Goal: Information Seeking & Learning: Learn about a topic

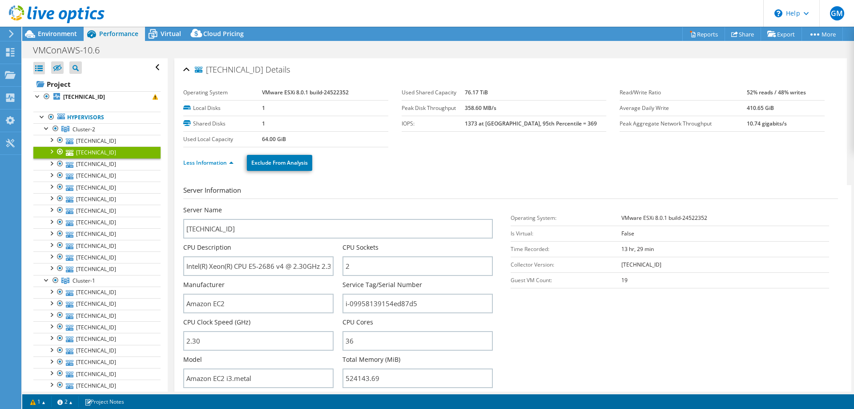
select select "USD"
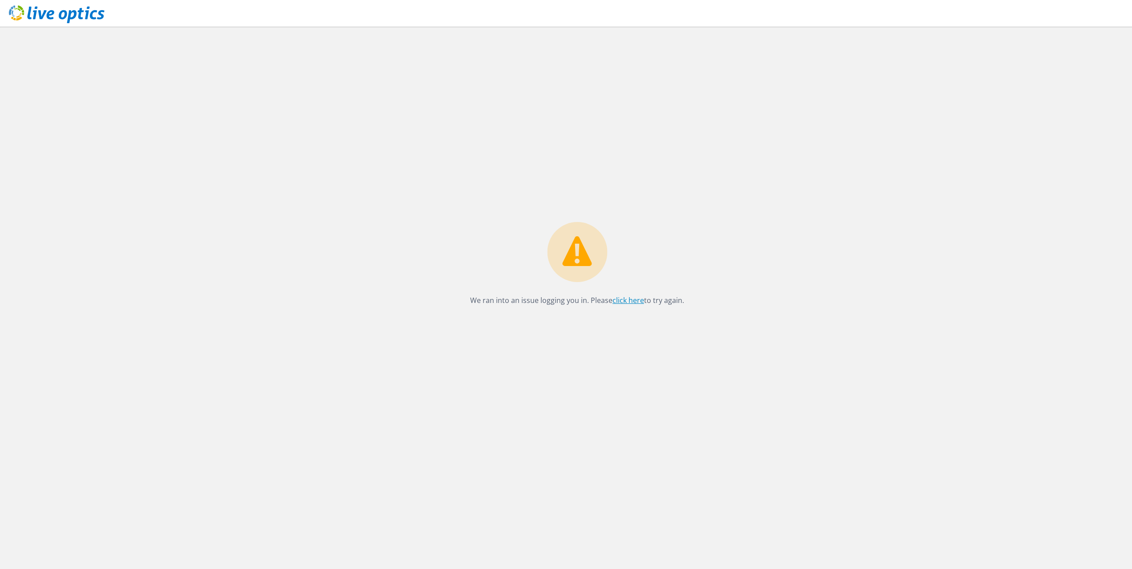
click at [624, 302] on link "click here" at bounding box center [628, 300] width 32 height 10
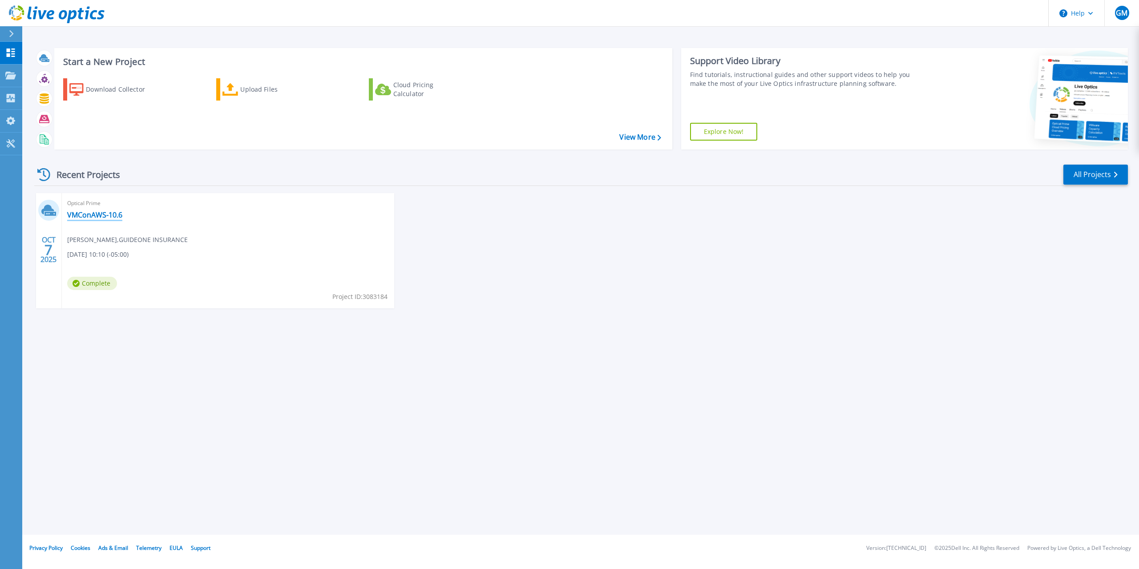
click at [104, 215] on link "VMConAWS-10.6" at bounding box center [94, 214] width 55 height 9
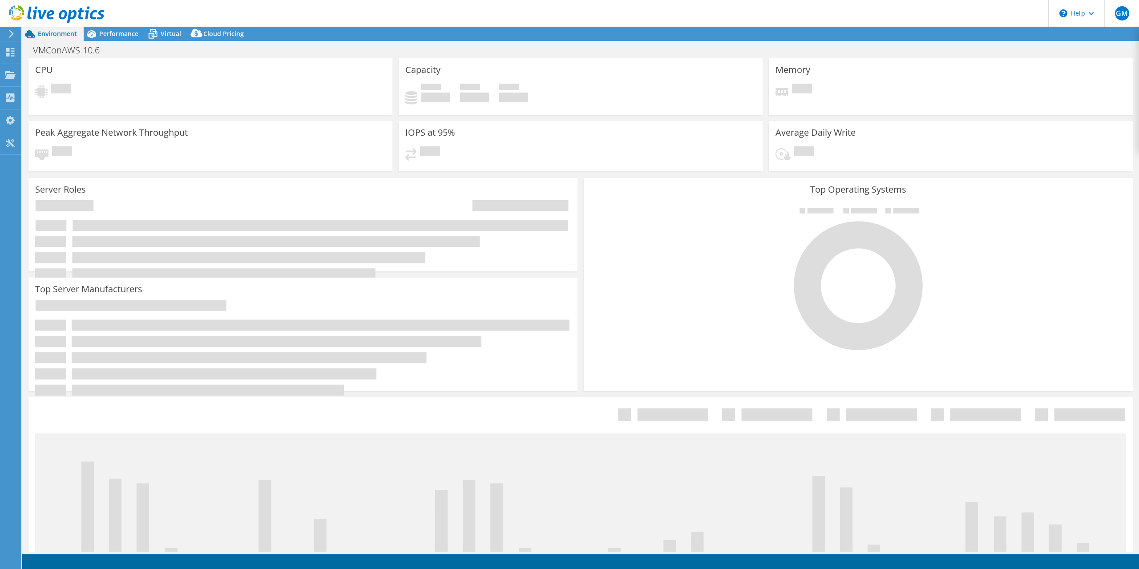
select select "USD"
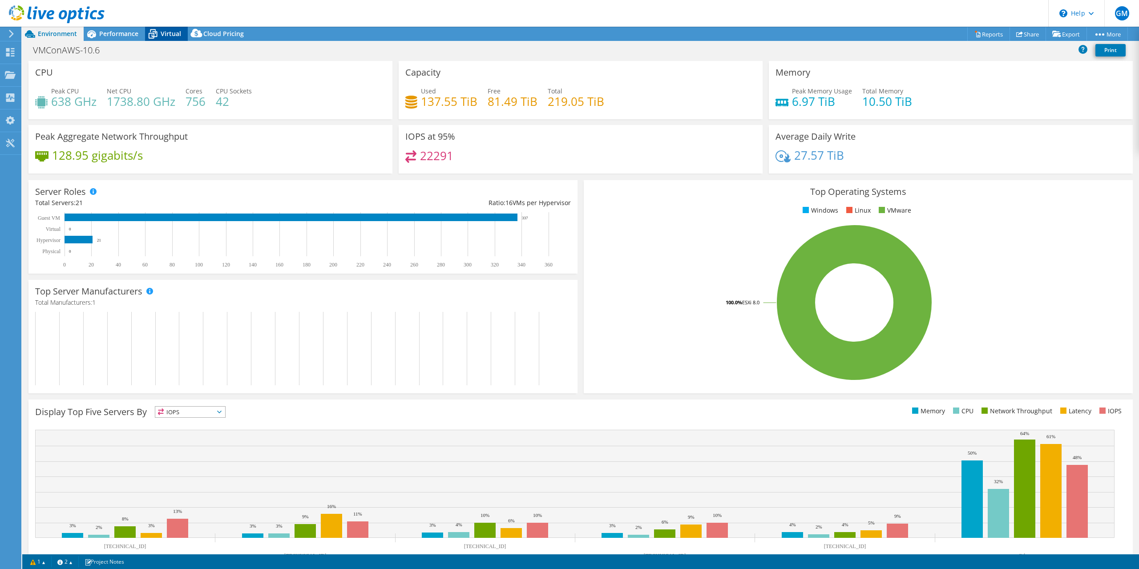
click at [164, 33] on span "Virtual" at bounding box center [171, 33] width 20 height 8
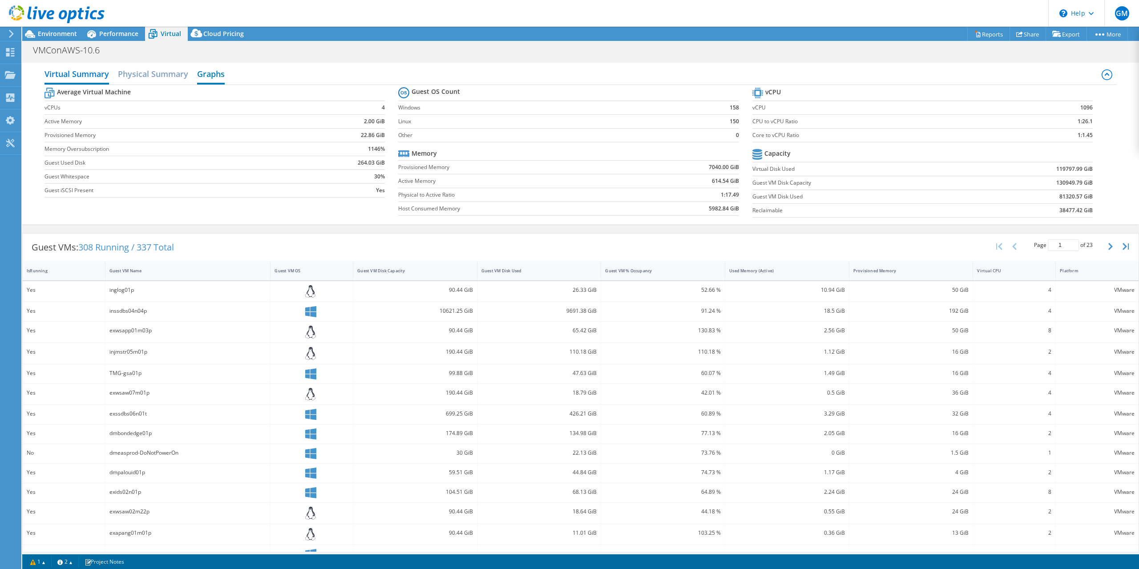
click at [214, 77] on h2 "Graphs" at bounding box center [211, 75] width 28 height 20
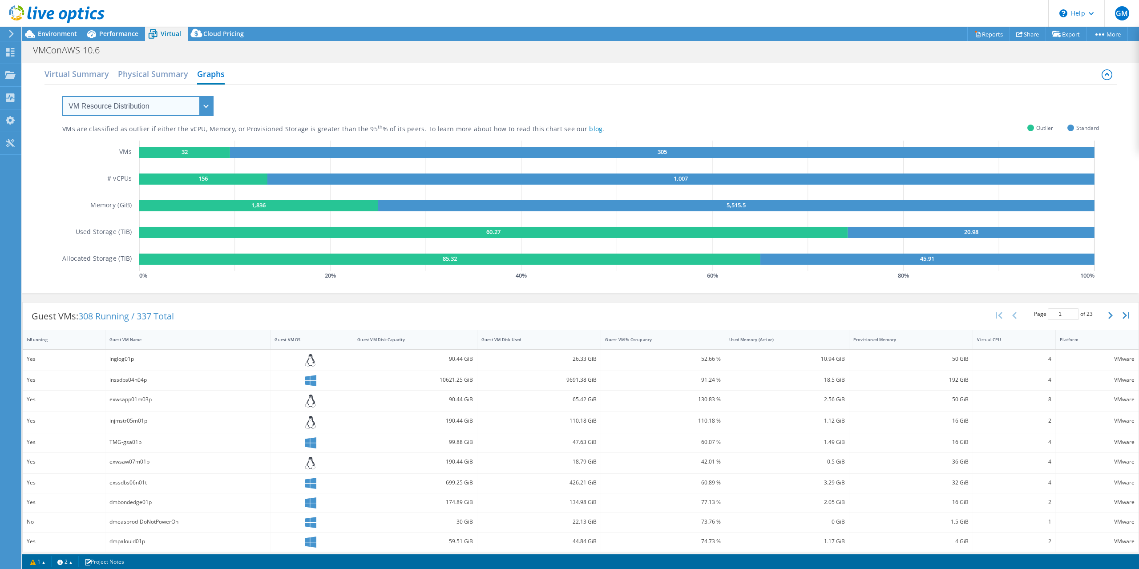
click at [189, 105] on select "VM Resource Distribution Provisioning Contrast Over Provisioning" at bounding box center [137, 106] width 151 height 20
select select "Over Provisioning"
click at [62, 96] on select "VM Resource Distribution Provisioning Contrast Over Provisioning" at bounding box center [137, 106] width 151 height 20
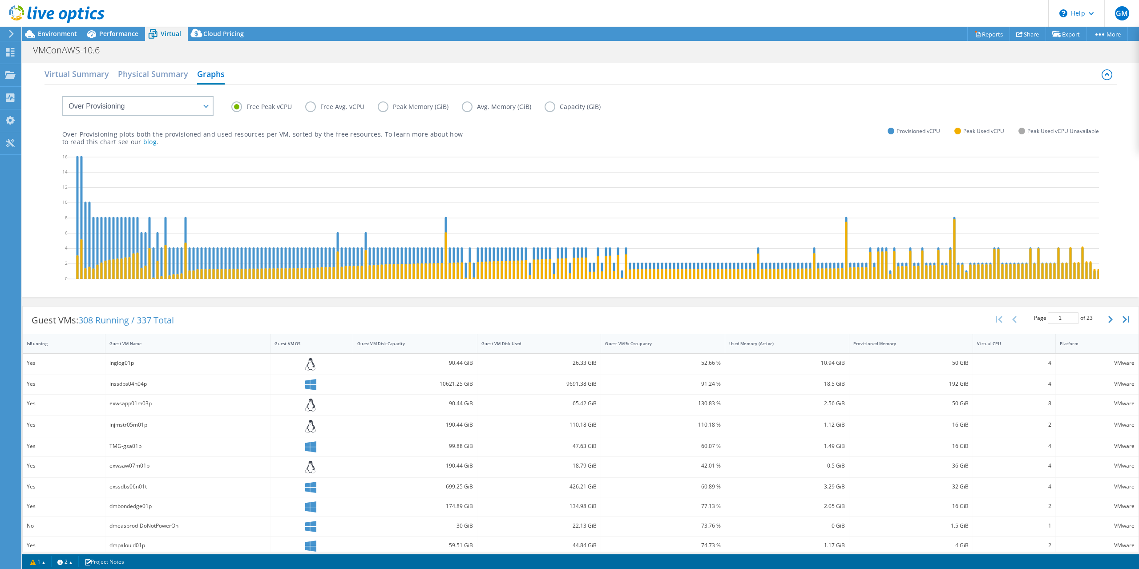
click at [545, 109] on label "Capacity (GiB)" at bounding box center [578, 106] width 69 height 11
click at [0, 0] on input "Capacity (GiB)" at bounding box center [0, 0] width 0 height 0
